Goal: Task Accomplishment & Management: Manage account settings

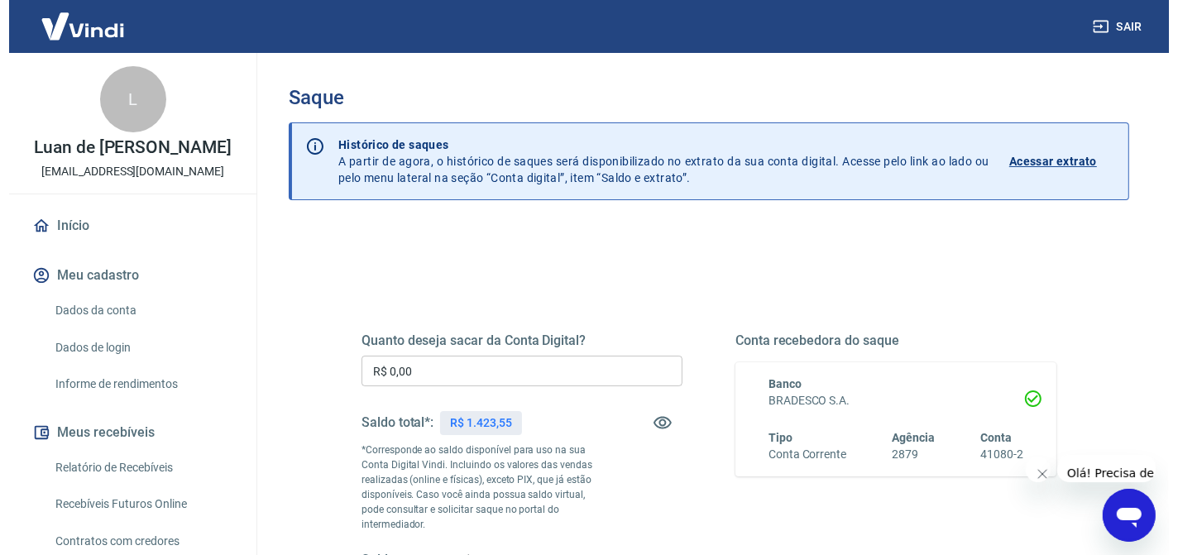
scroll to position [124, 0]
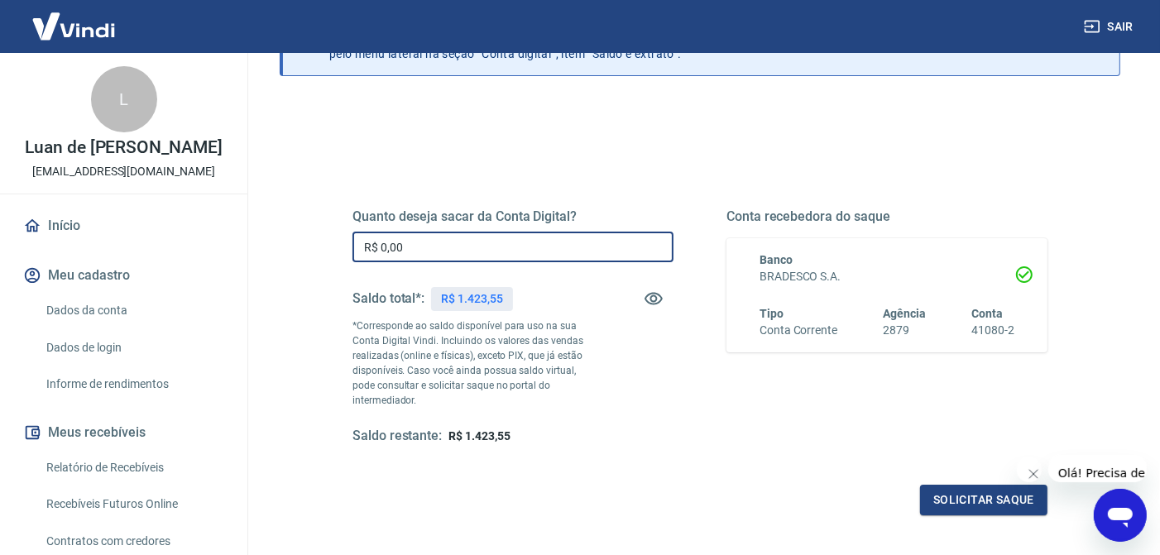
click at [434, 246] on input "R$ 0,00" at bounding box center [512, 247] width 321 height 31
type input "R$ 1.423,00"
click at [988, 494] on button "Solicitar saque" at bounding box center [983, 500] width 127 height 31
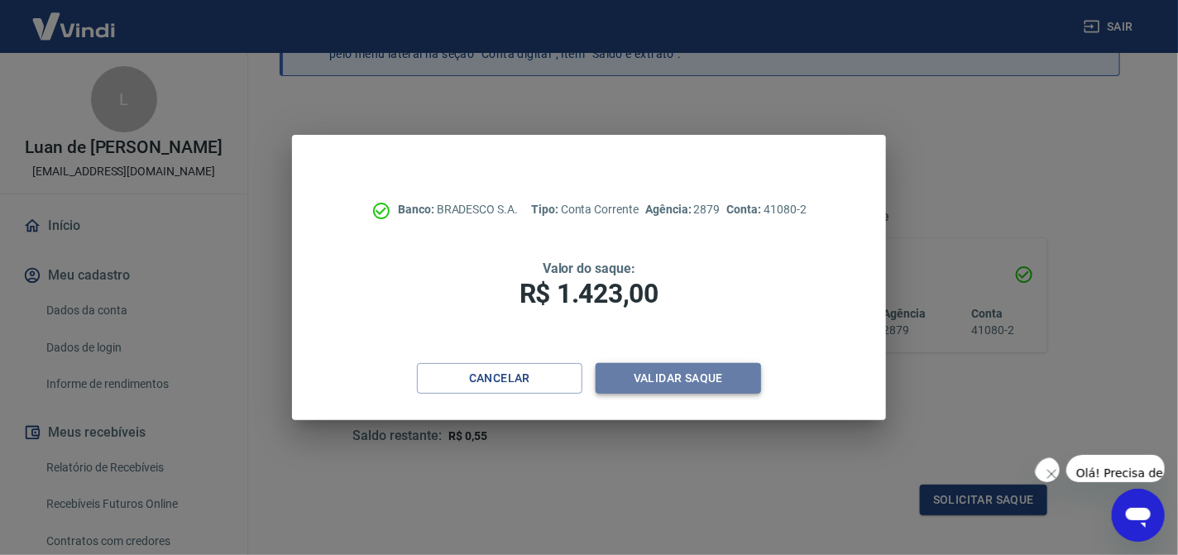
click at [651, 378] on button "Validar saque" at bounding box center [678, 378] width 165 height 31
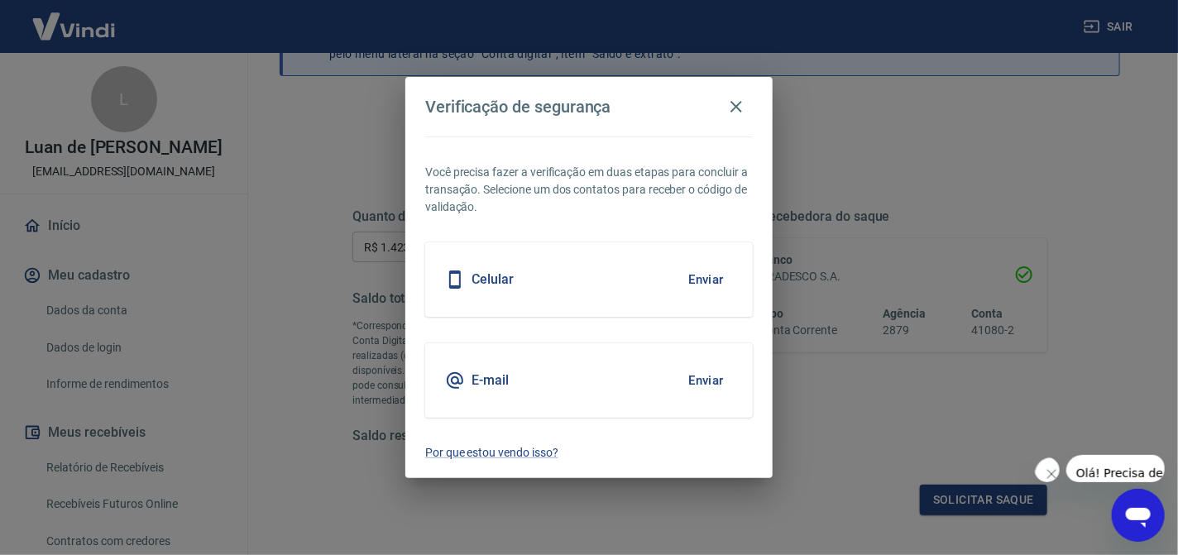
click at [708, 373] on button "Enviar" at bounding box center [706, 380] width 54 height 35
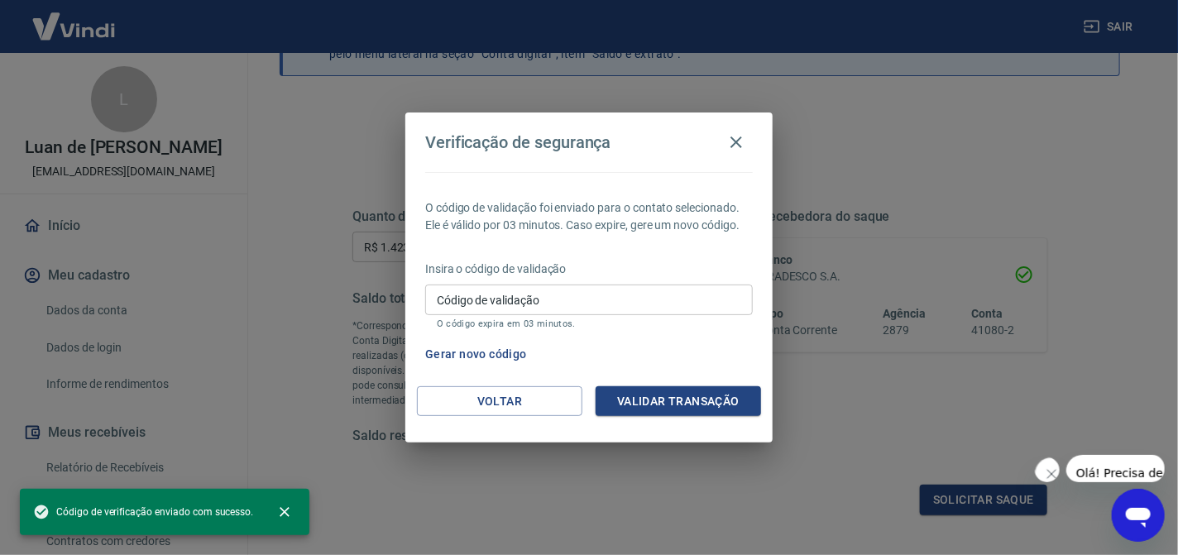
click at [568, 285] on input "Código de validação" at bounding box center [589, 300] width 328 height 31
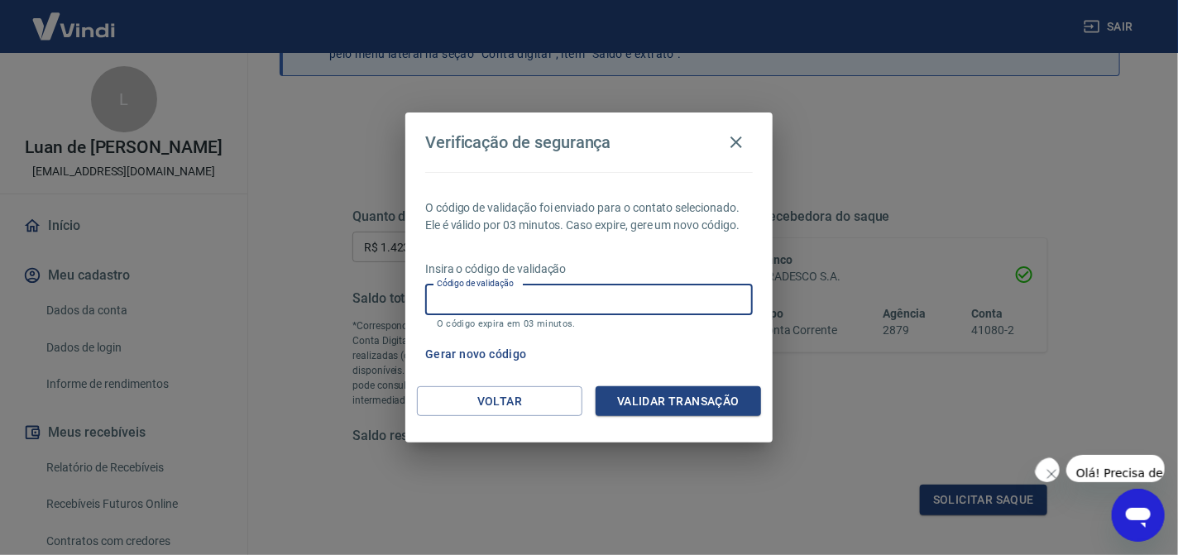
paste input "745633"
type input "745633"
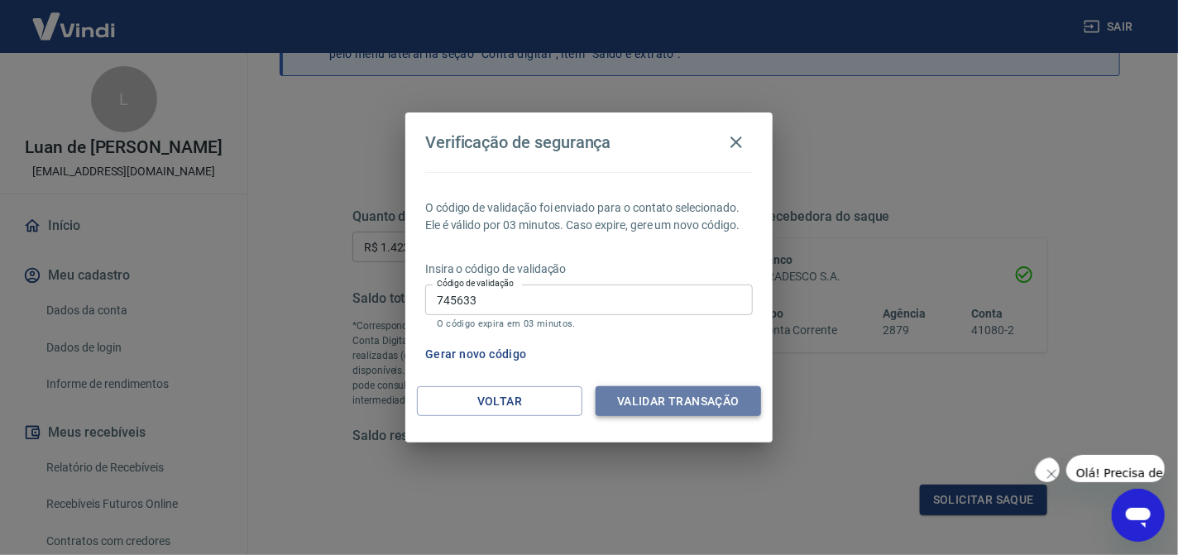
click at [707, 407] on button "Validar transação" at bounding box center [678, 401] width 165 height 31
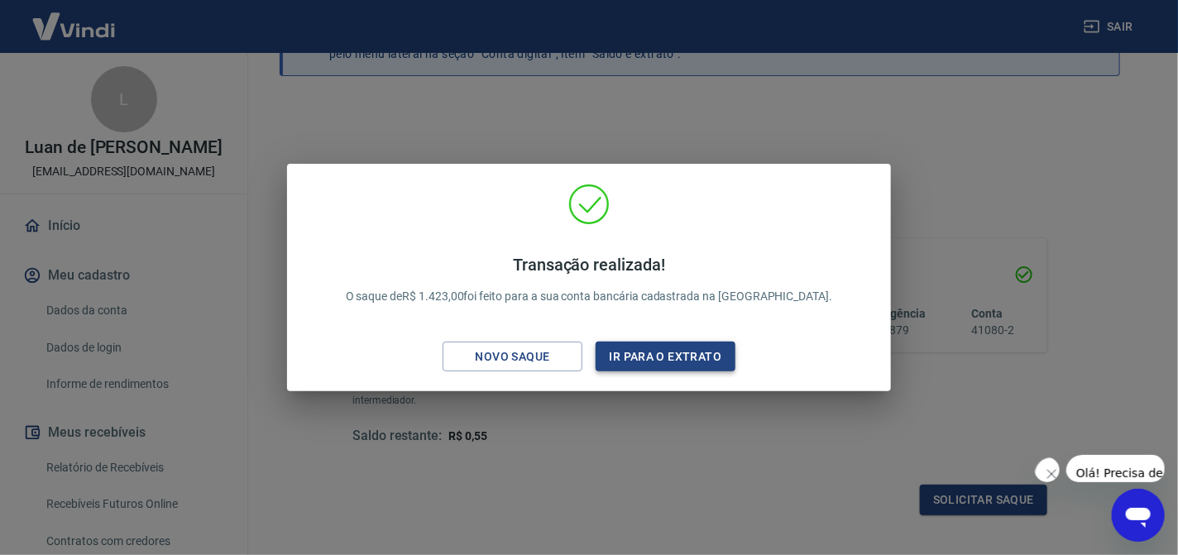
click at [616, 357] on button "Ir para o extrato" at bounding box center [666, 357] width 140 height 31
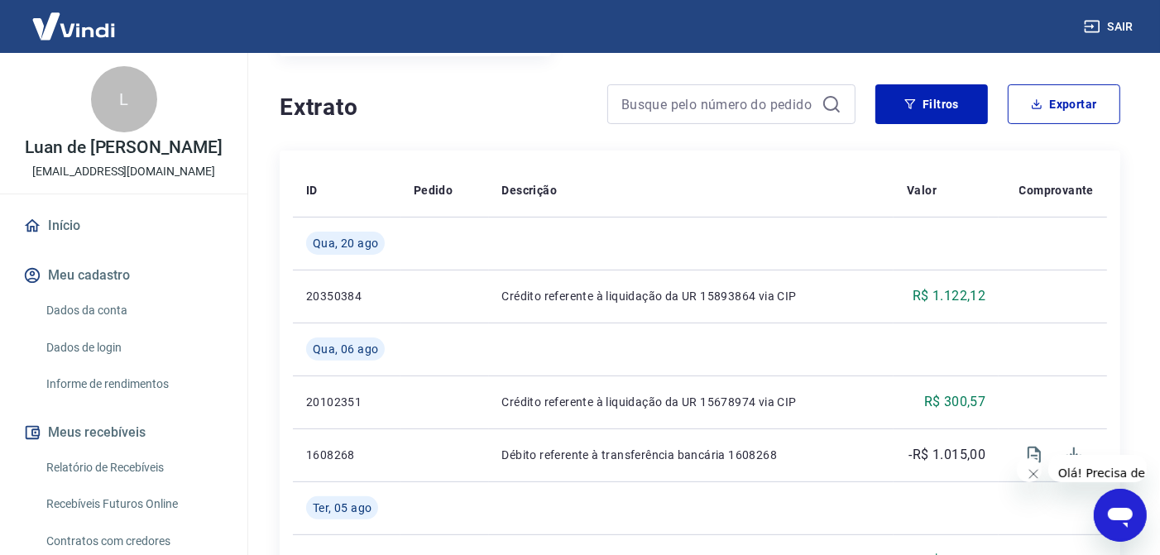
scroll to position [371, 0]
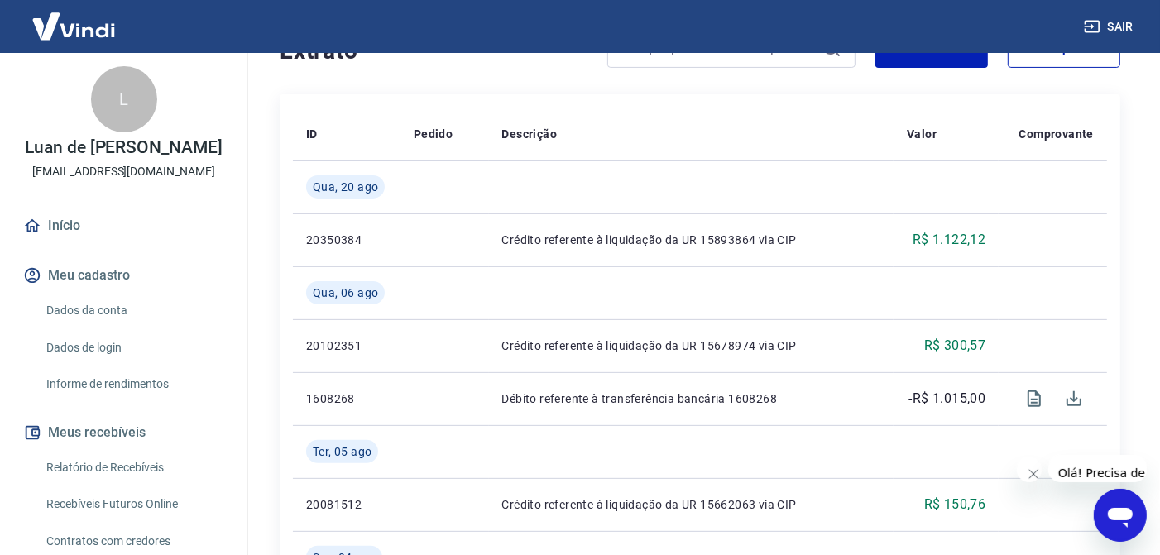
click at [1033, 476] on button "Fechar mensagem da empresa" at bounding box center [1032, 473] width 33 height 33
